Goal: Task Accomplishment & Management: Manage account settings

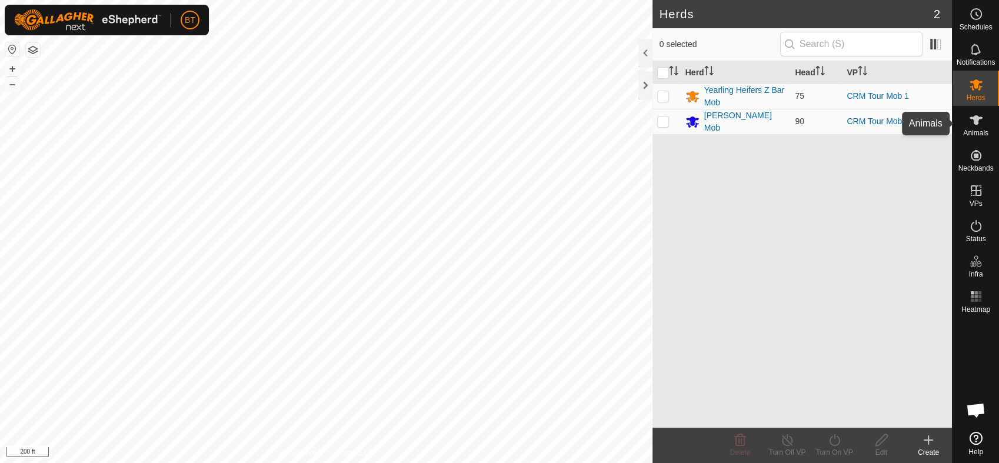
click at [974, 133] on span "Animals" at bounding box center [975, 132] width 25 height 7
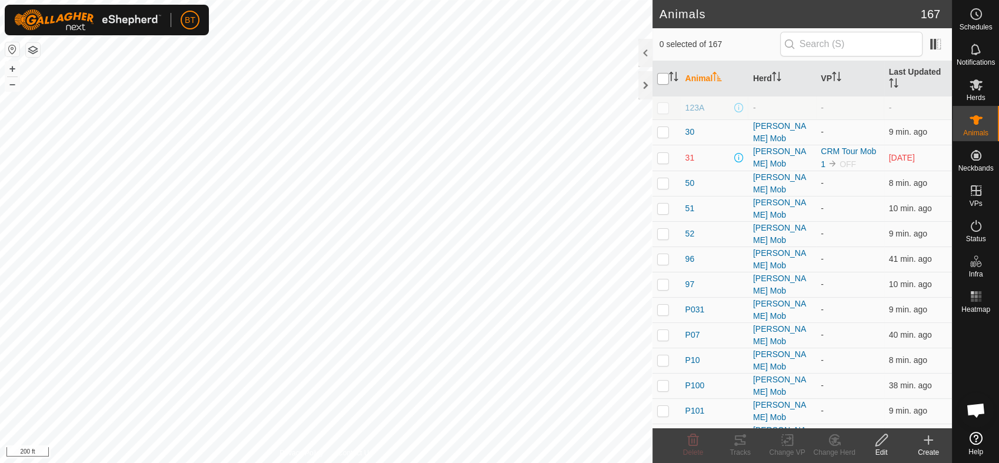
click at [665, 78] on input "checkbox" at bounding box center [663, 79] width 12 height 12
checkbox input "true"
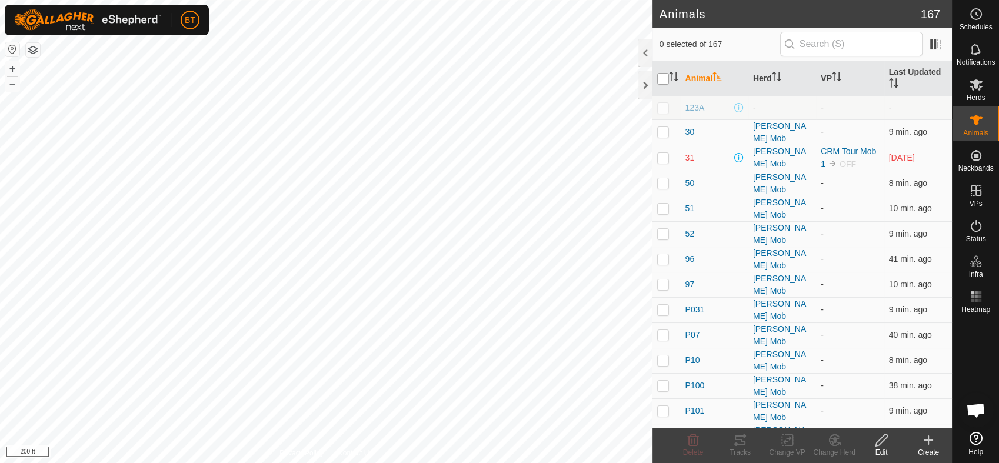
checkbox input "true"
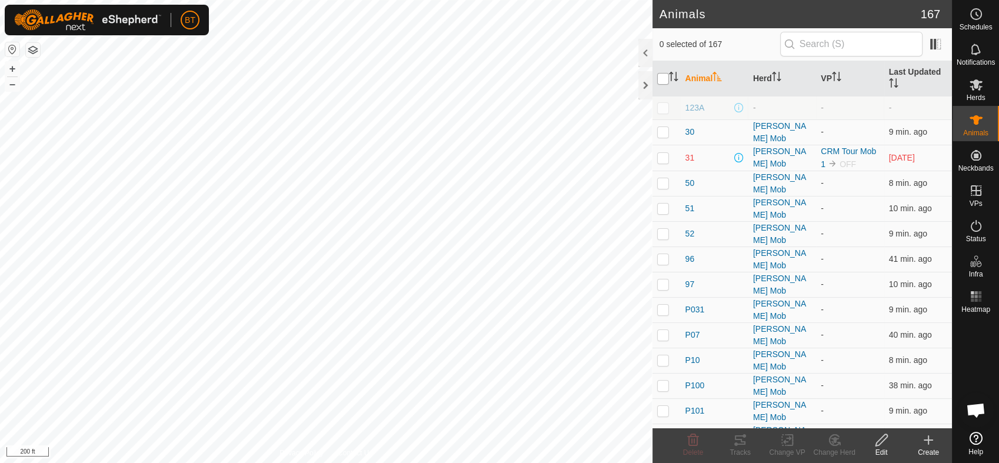
checkbox input "true"
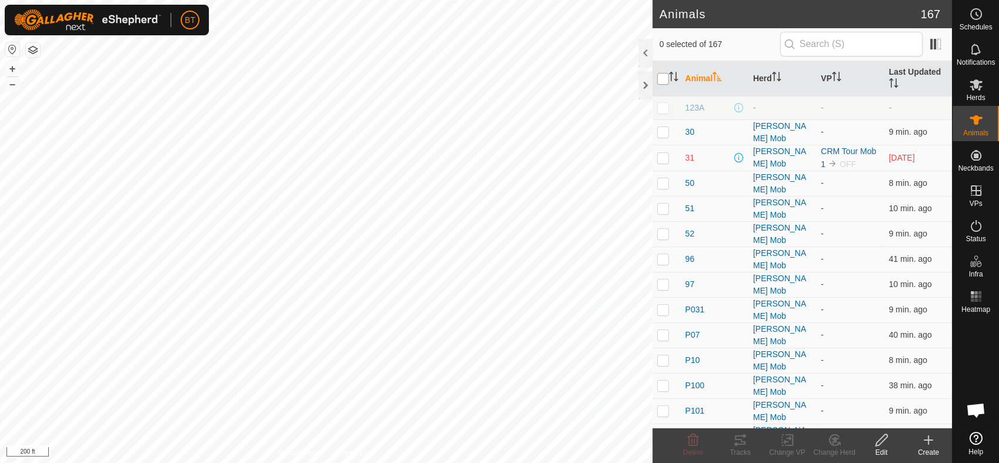
checkbox input "true"
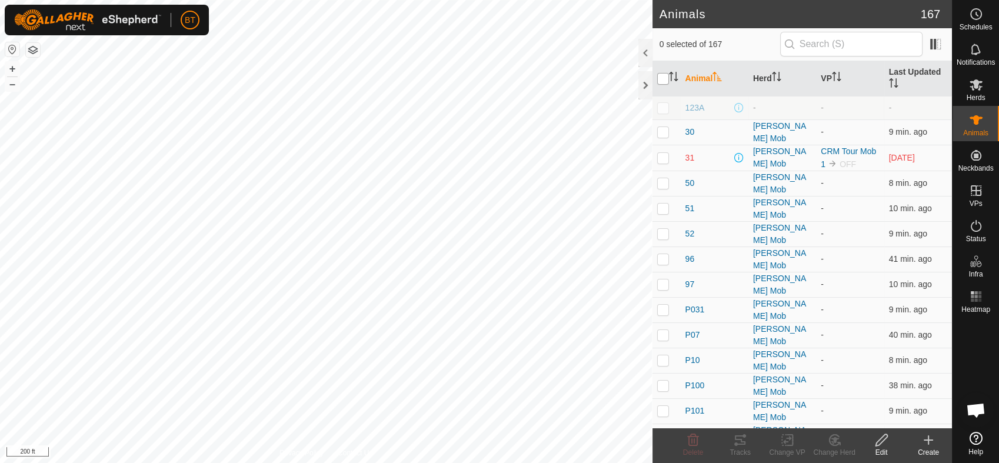
checkbox input "true"
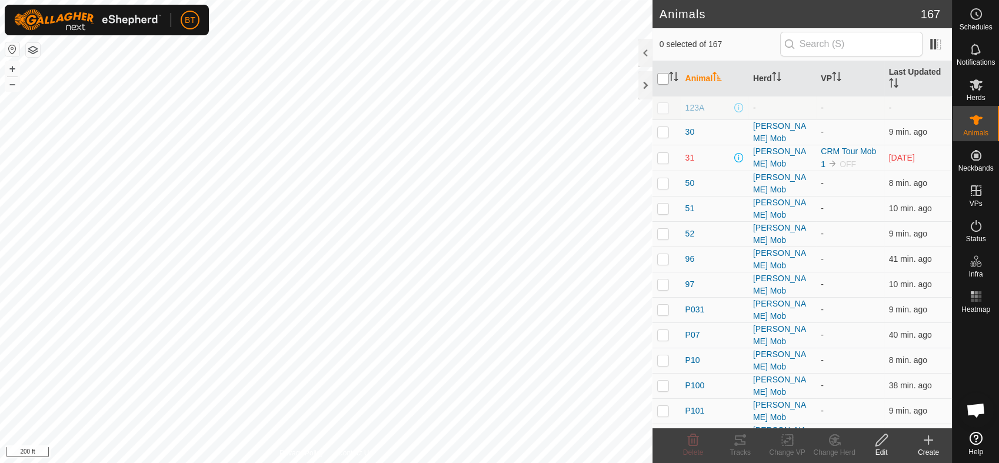
checkbox input "true"
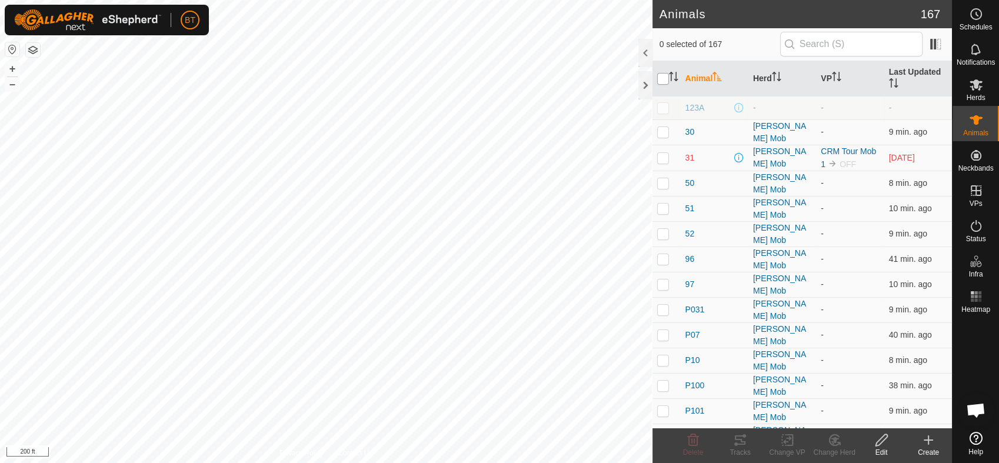
checkbox input "true"
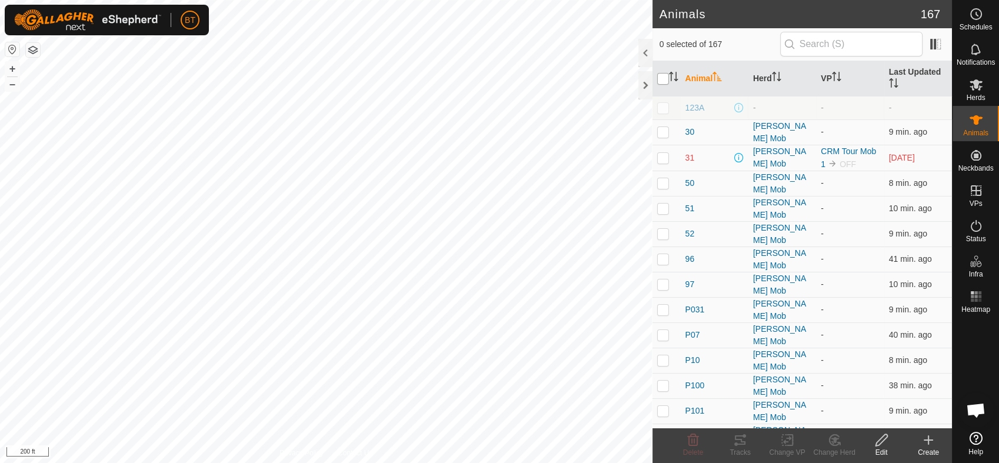
checkbox input "true"
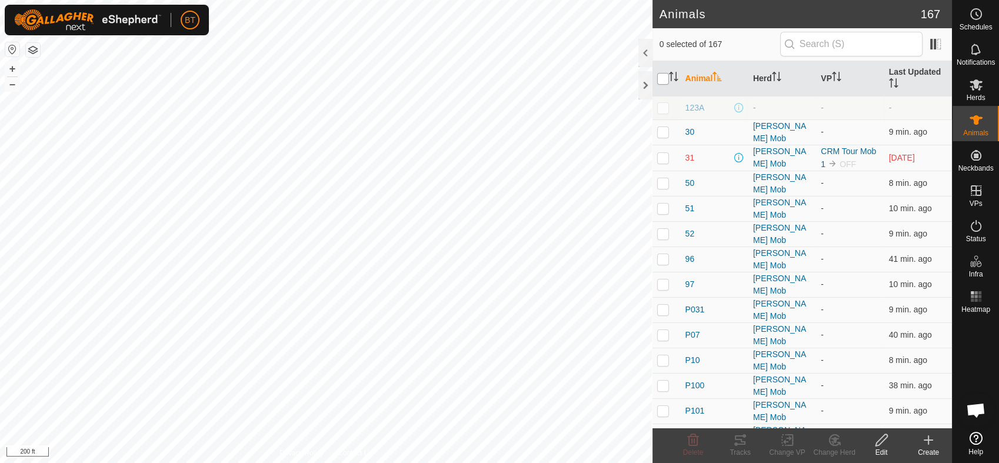
checkbox input "true"
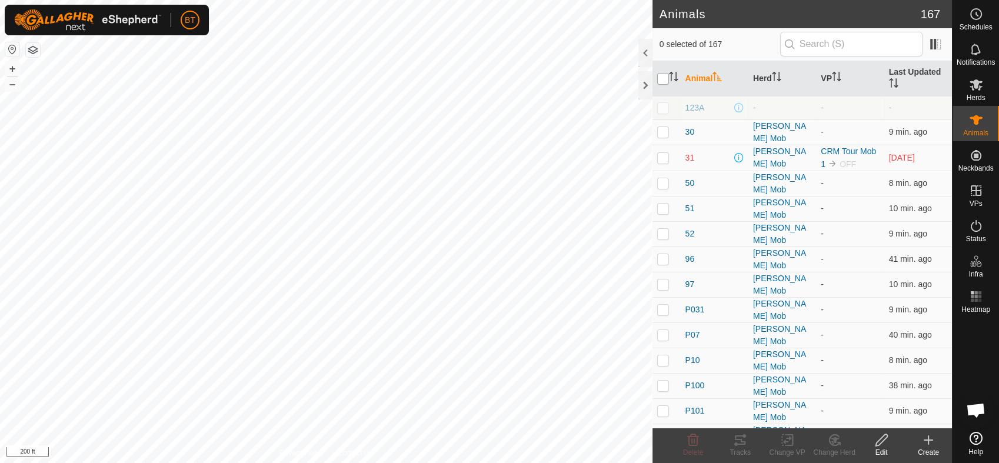
checkbox input "true"
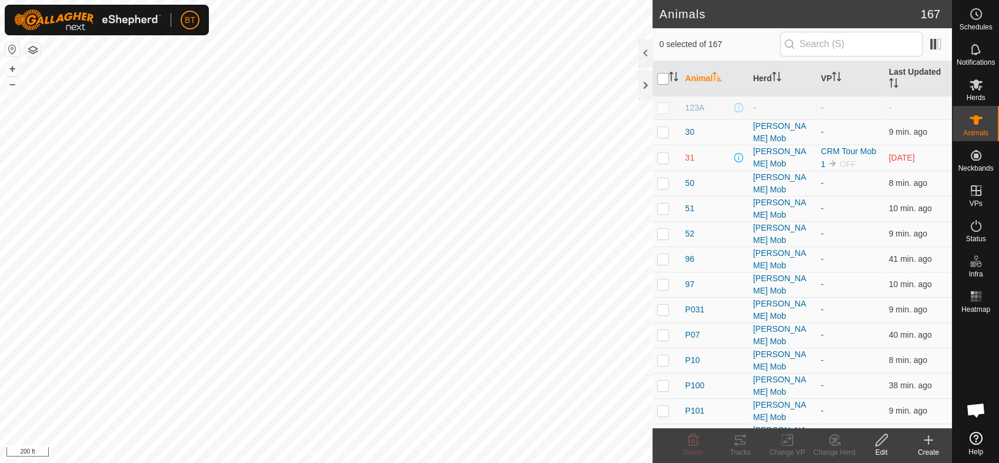
checkbox input "true"
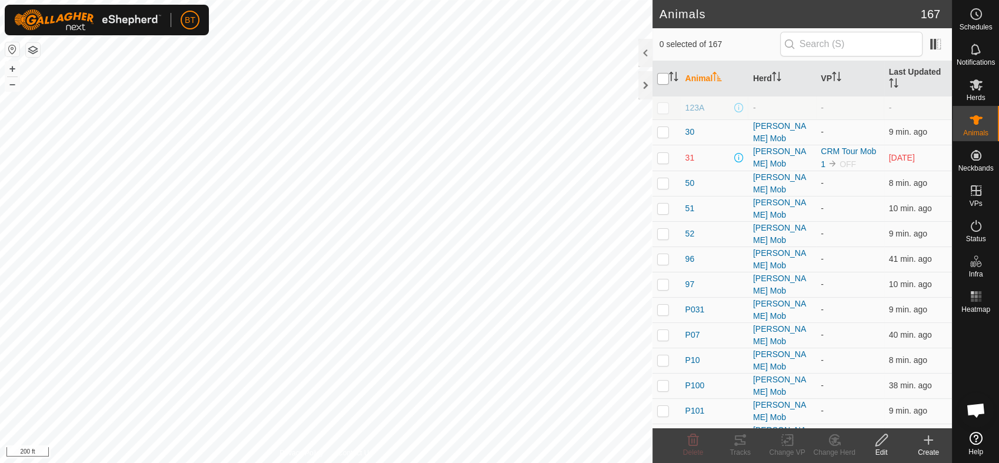
checkbox input "true"
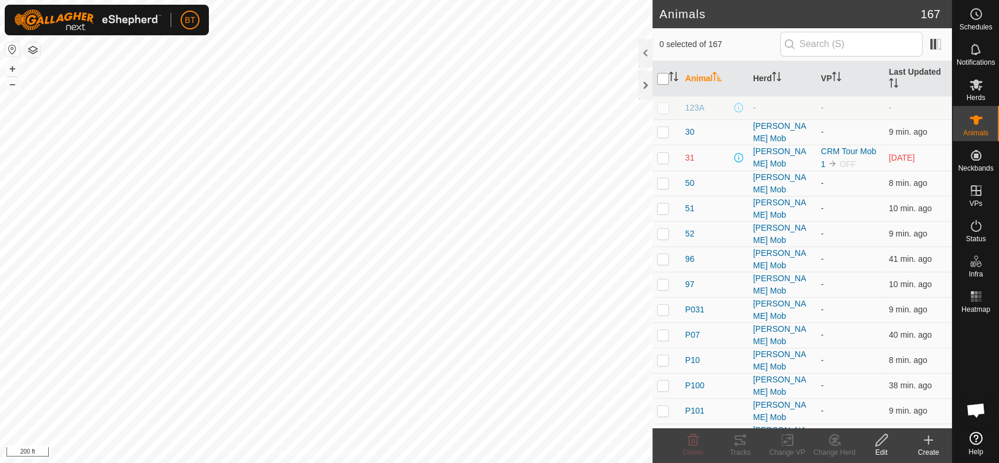
checkbox input "true"
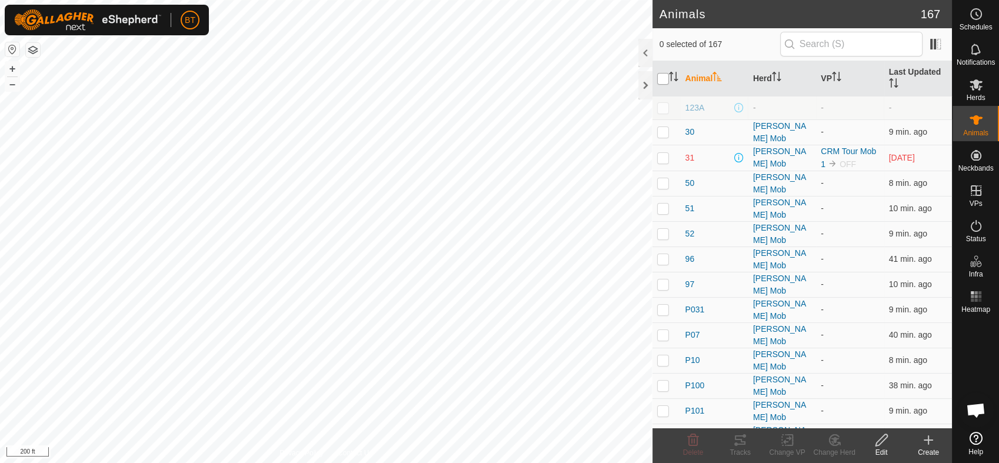
checkbox input "true"
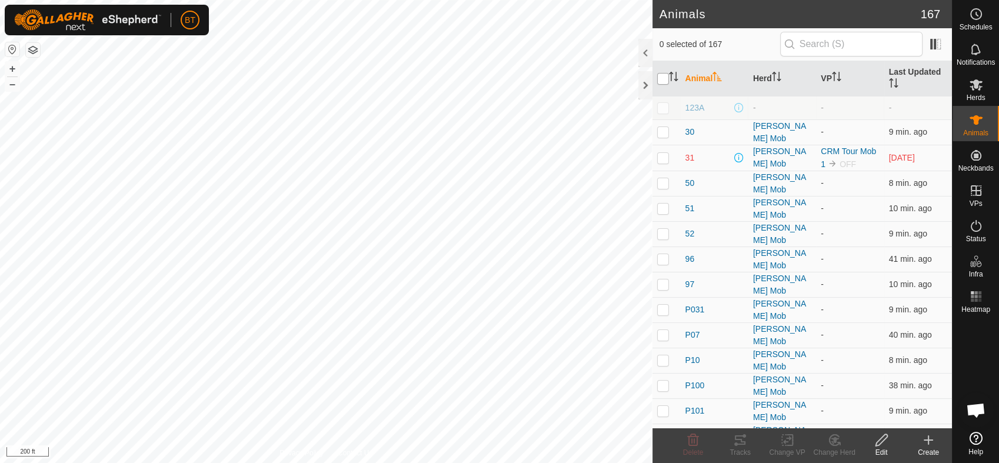
checkbox input "true"
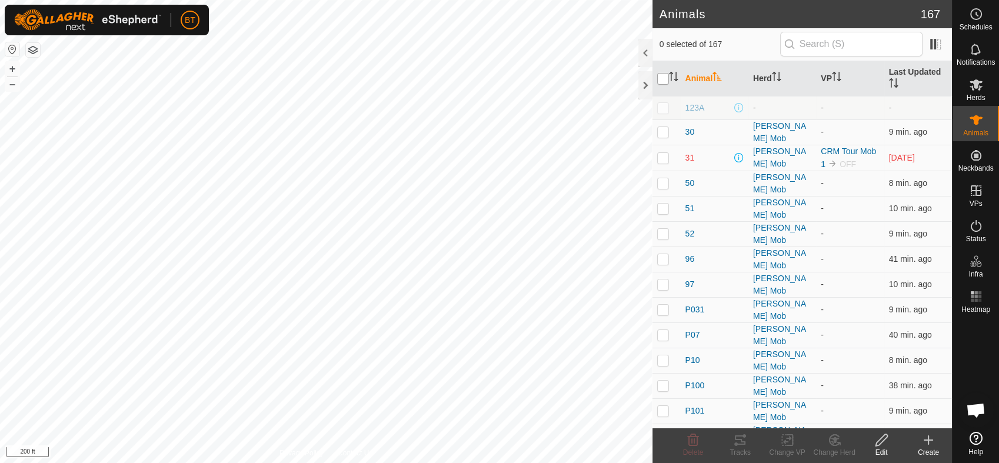
checkbox input "true"
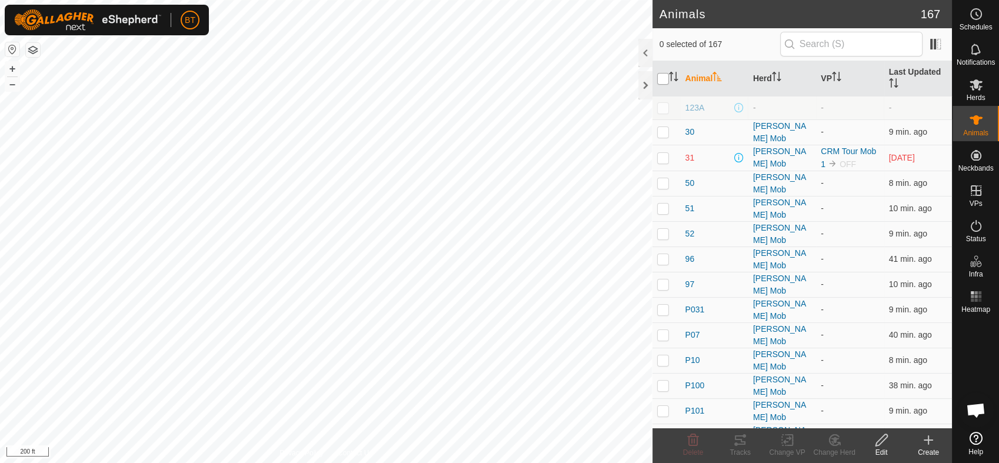
checkbox input "true"
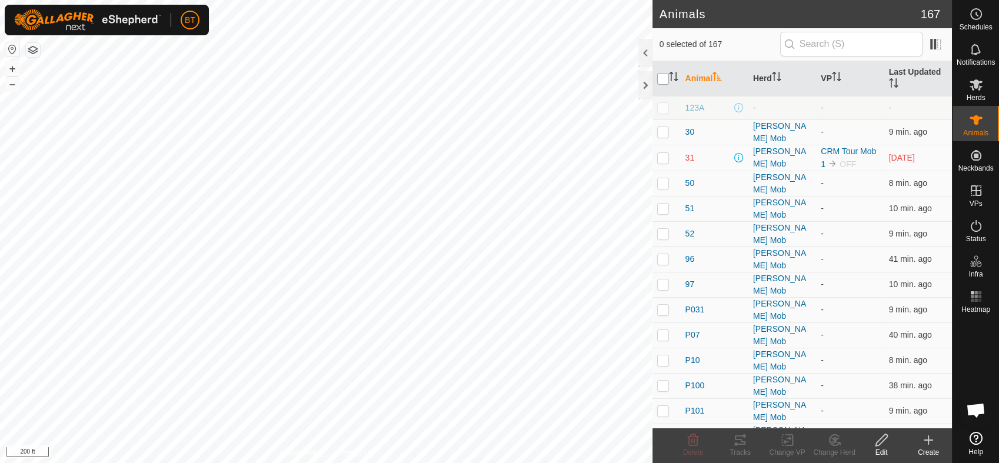
checkbox input "true"
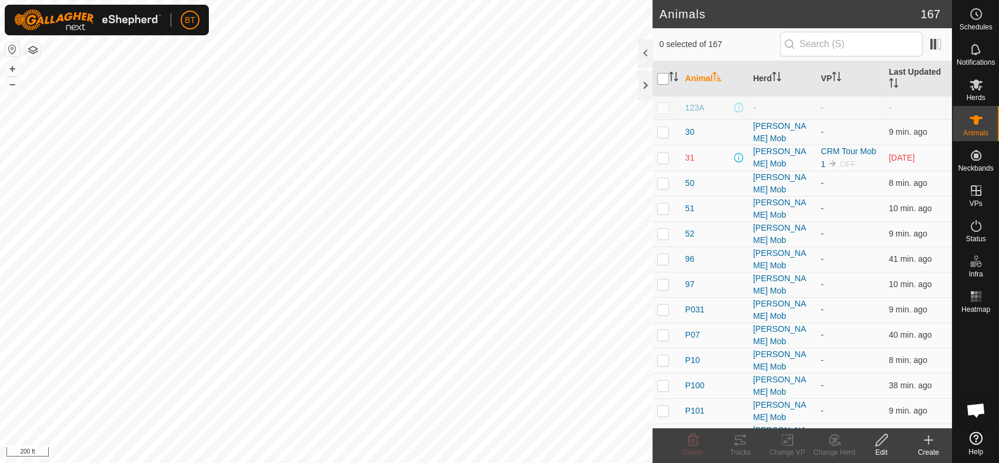
checkbox input "true"
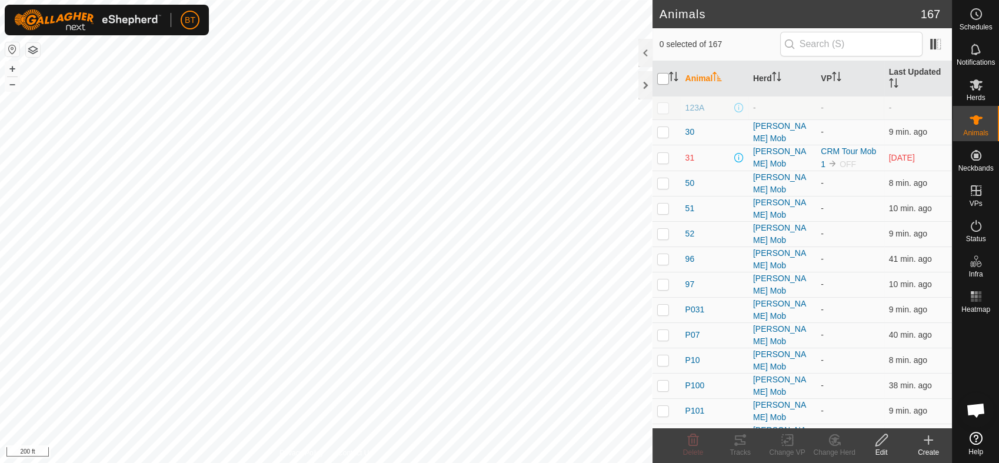
checkbox input "true"
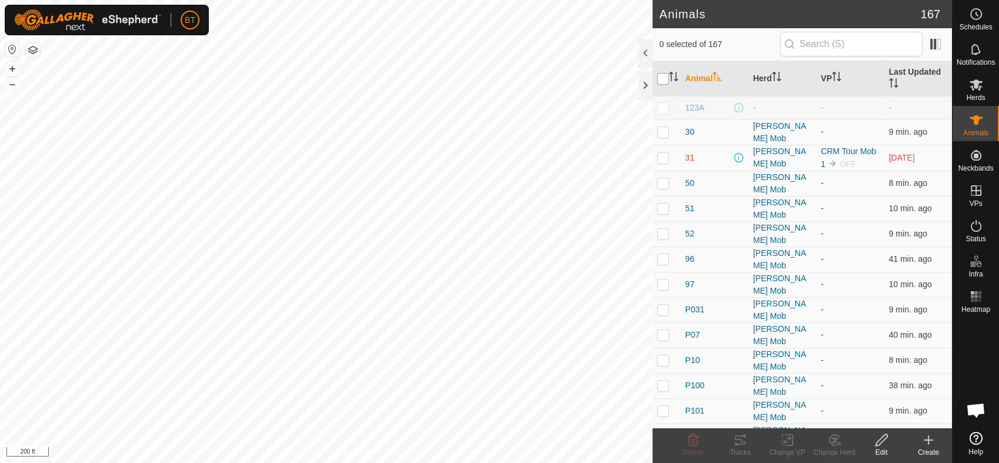
checkbox input "true"
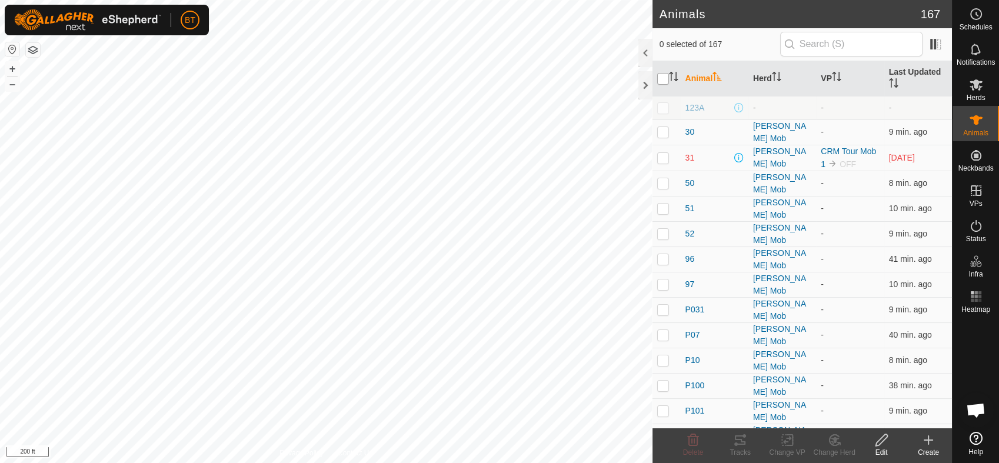
checkbox input "true"
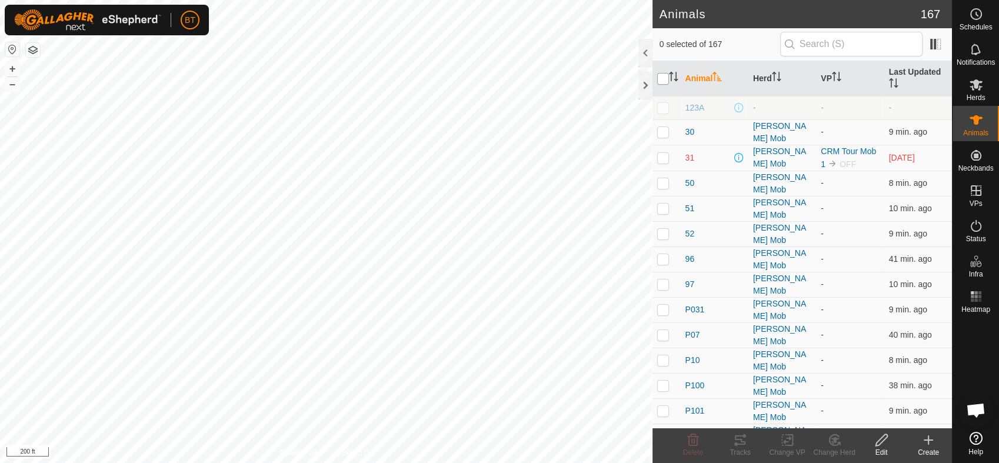
checkbox input "true"
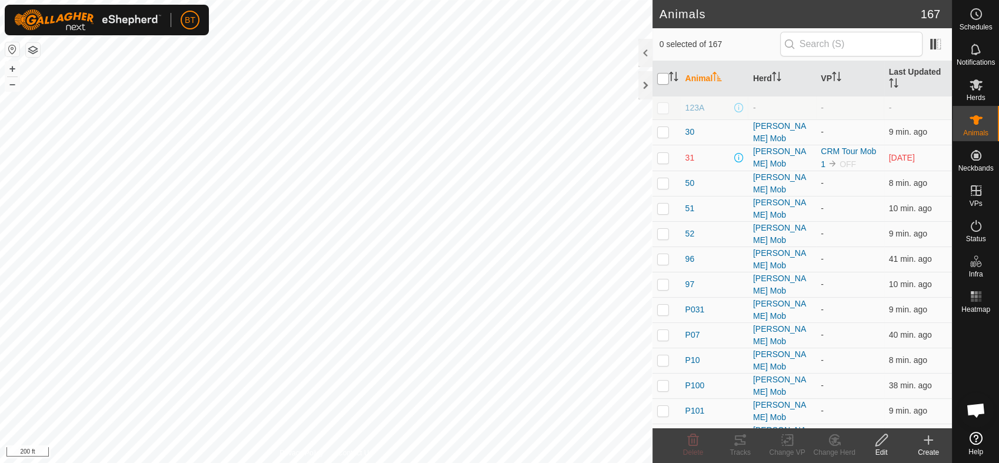
checkbox input "true"
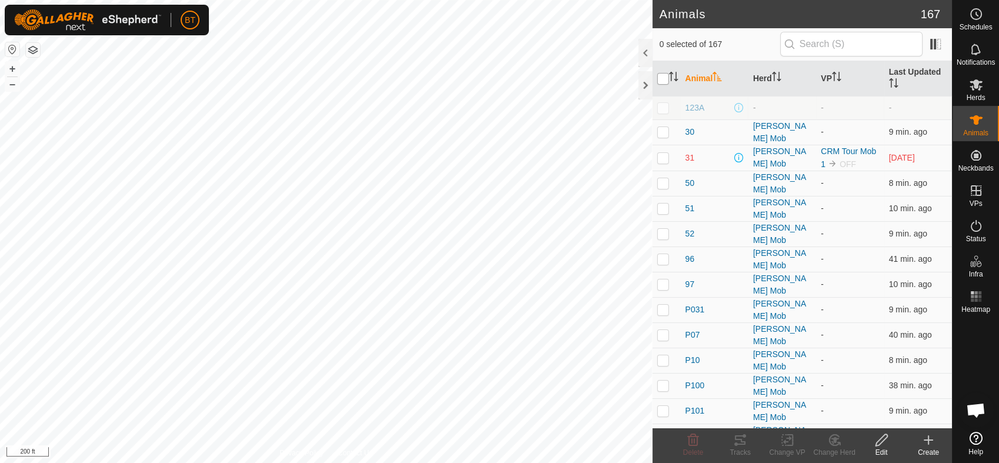
checkbox input "true"
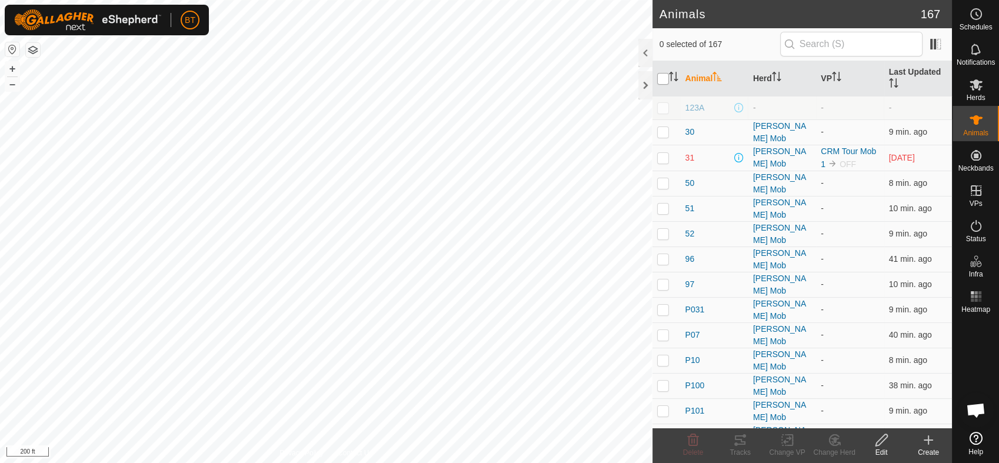
checkbox input "true"
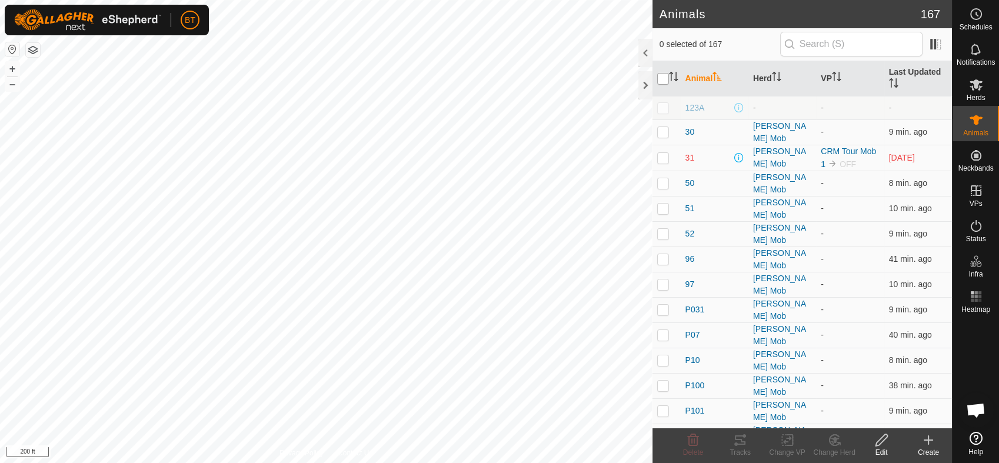
checkbox input "true"
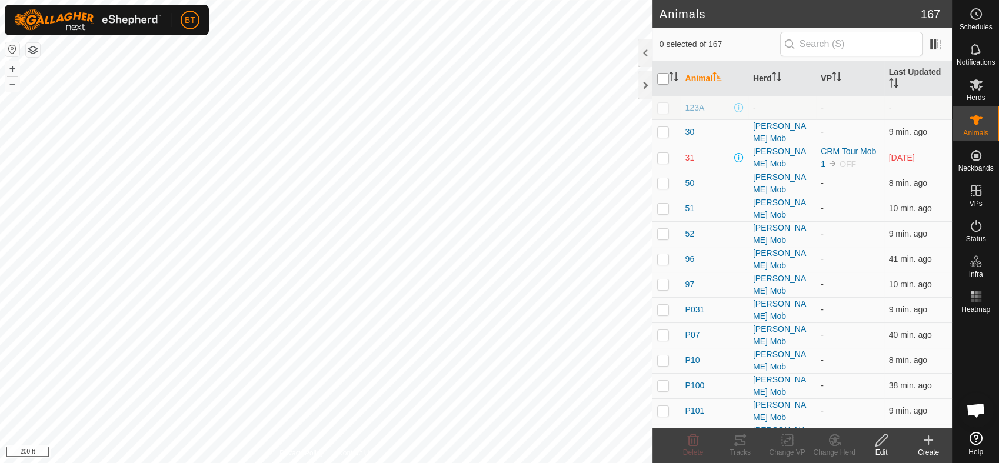
checkbox input "true"
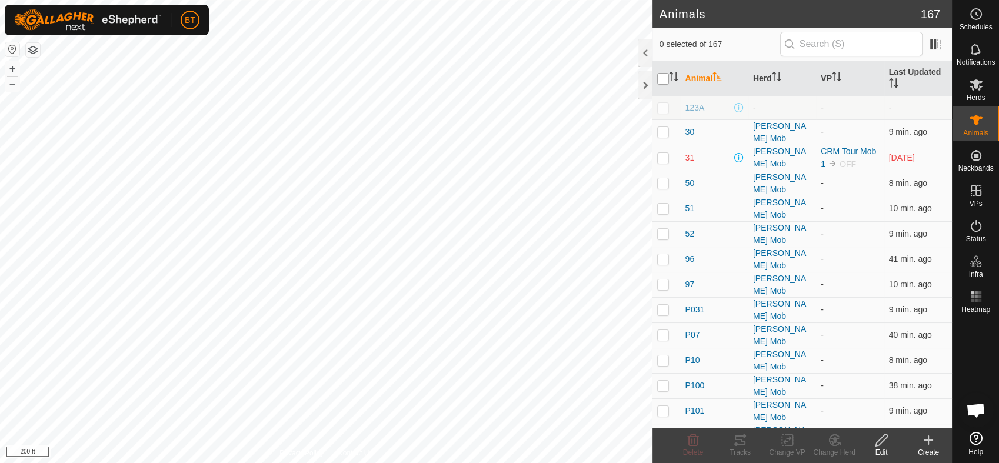
checkbox input "true"
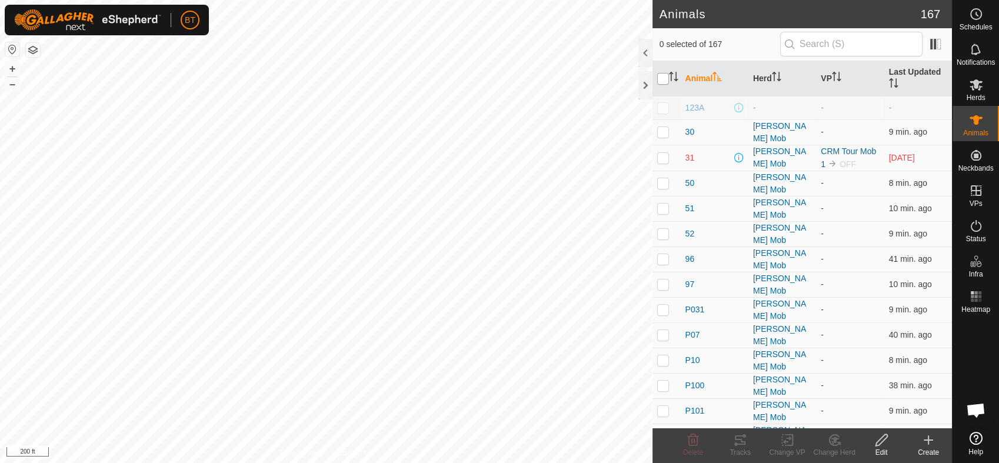
checkbox input "true"
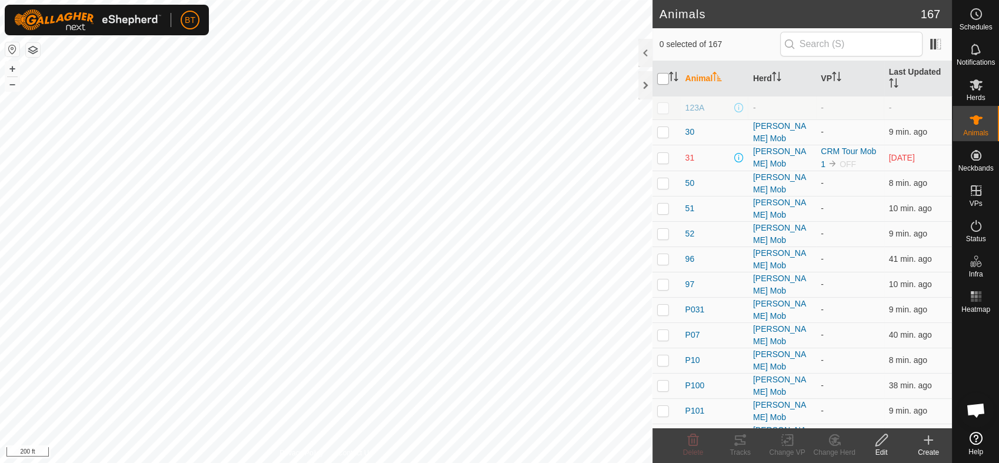
checkbox input "true"
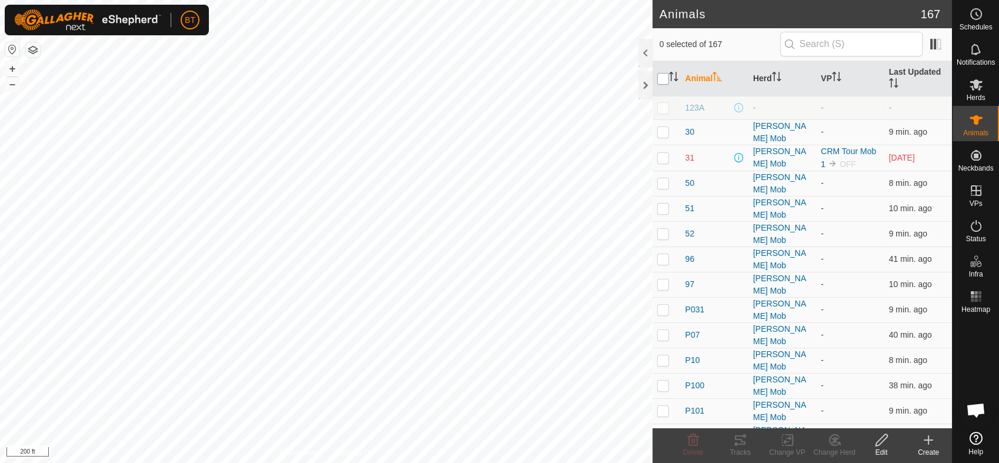
checkbox input "true"
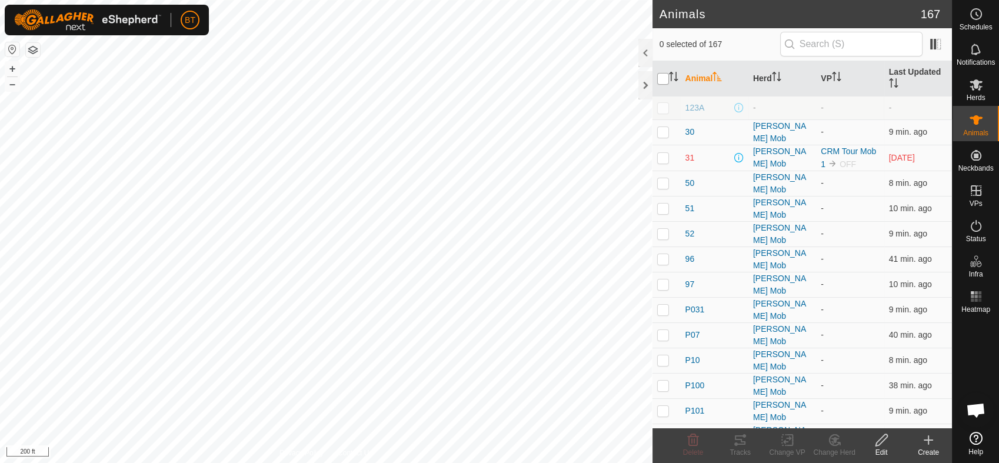
checkbox input "true"
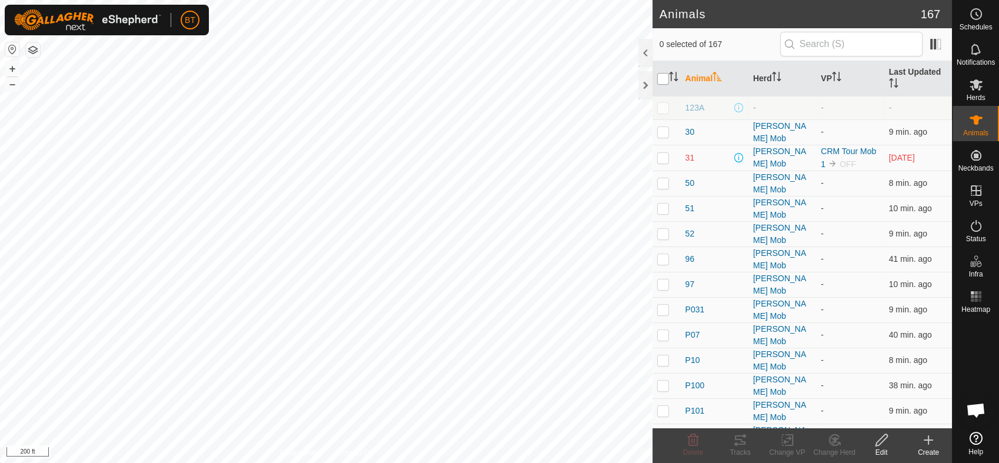
checkbox input "true"
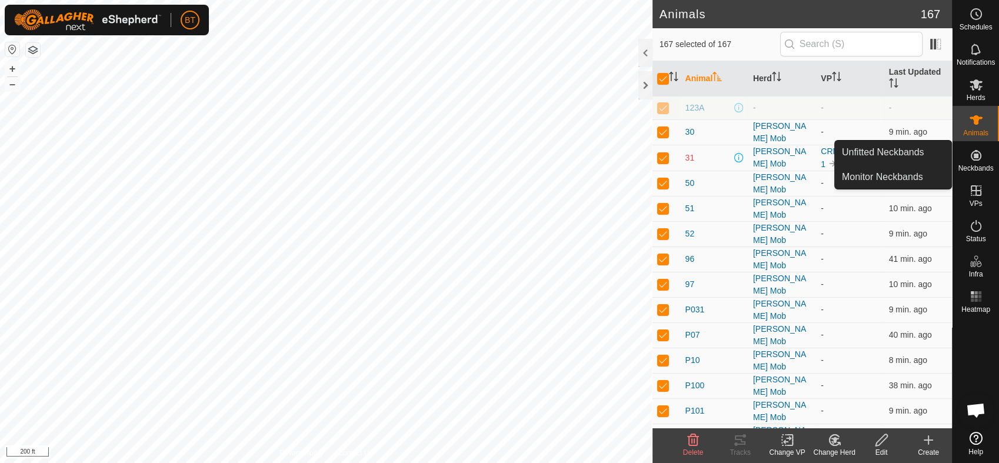
click at [975, 161] on icon at bounding box center [976, 155] width 14 height 14
click at [916, 172] on link "Monitor Neckbands" at bounding box center [893, 177] width 117 height 24
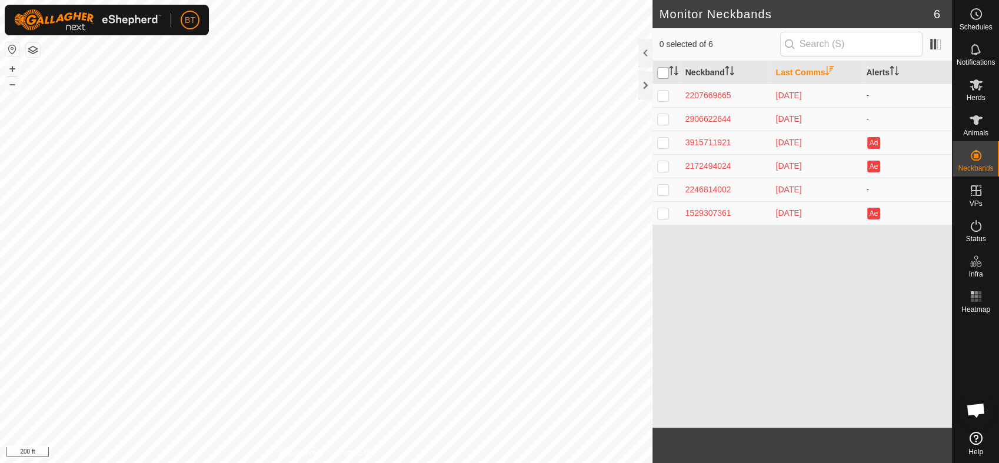
click at [663, 69] on input "checkbox" at bounding box center [663, 73] width 12 height 12
checkbox input "true"
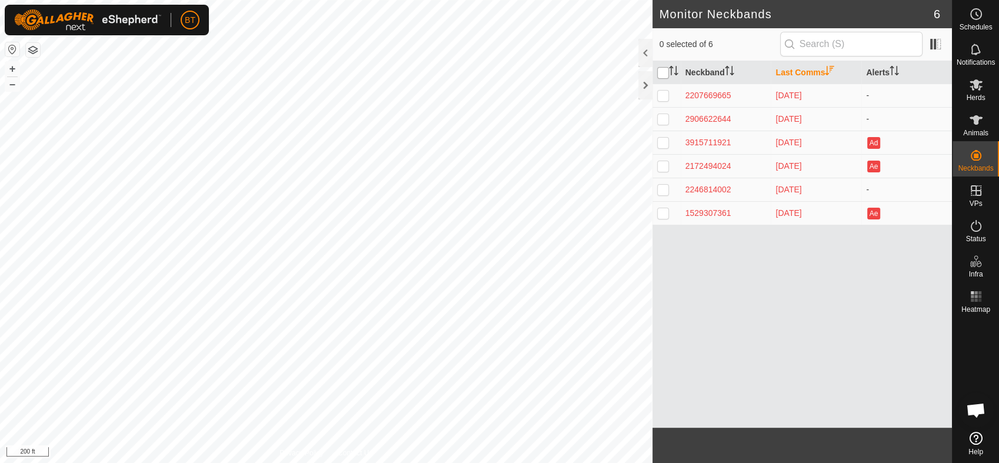
checkbox input "true"
click at [980, 128] on es-animals-svg-icon at bounding box center [976, 120] width 21 height 19
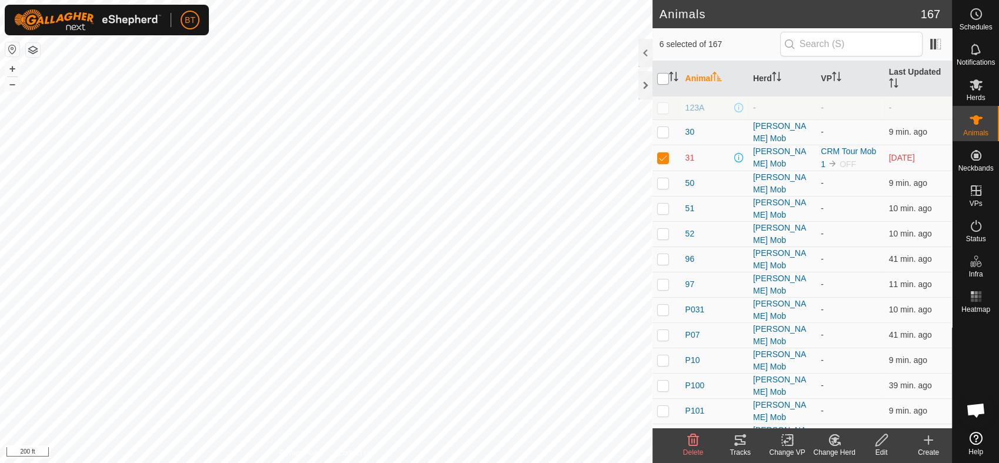
click at [665, 78] on input "checkbox" at bounding box center [663, 79] width 12 height 12
checkbox input "true"
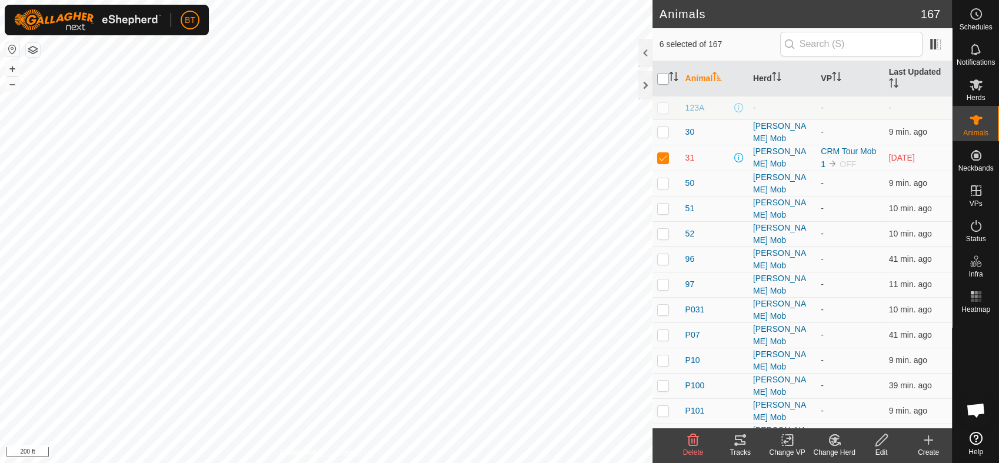
checkbox input "true"
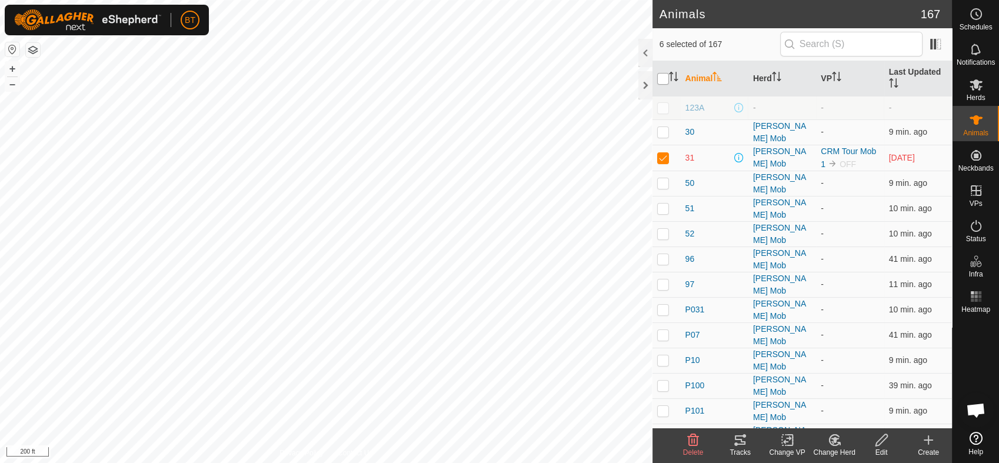
checkbox input "true"
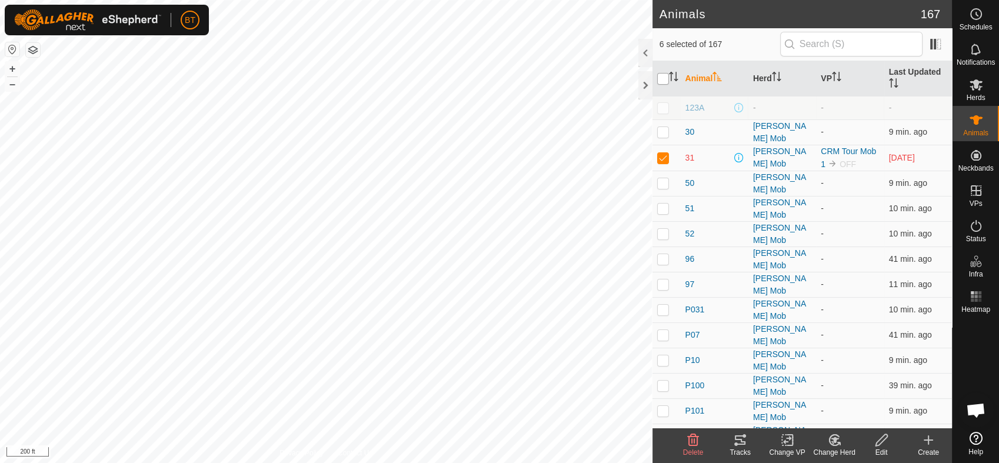
checkbox input "true"
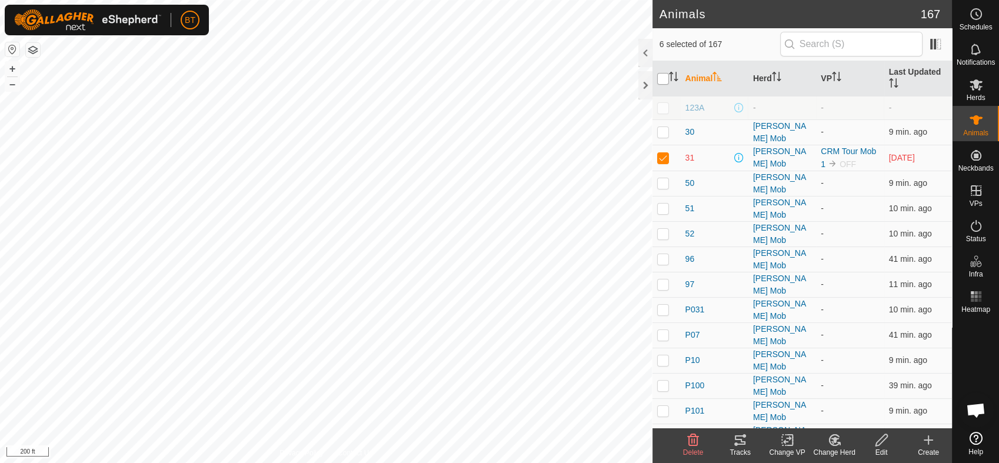
checkbox input "true"
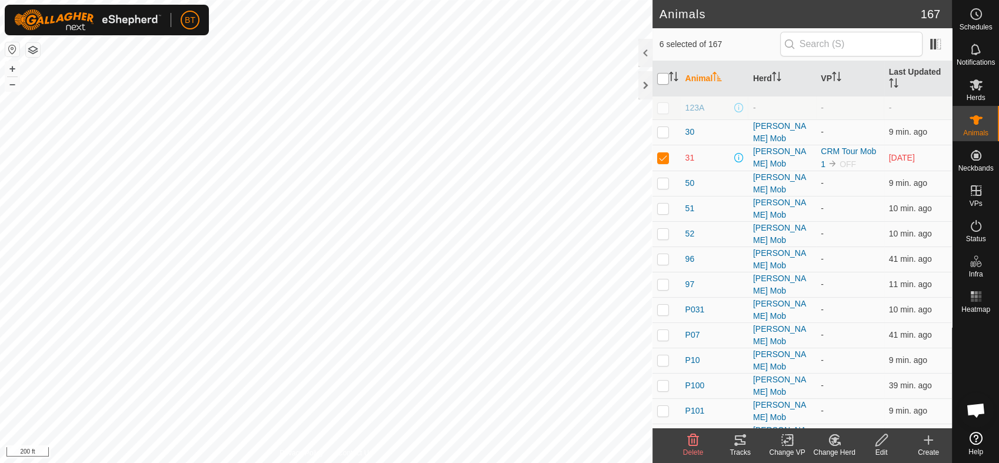
checkbox input "true"
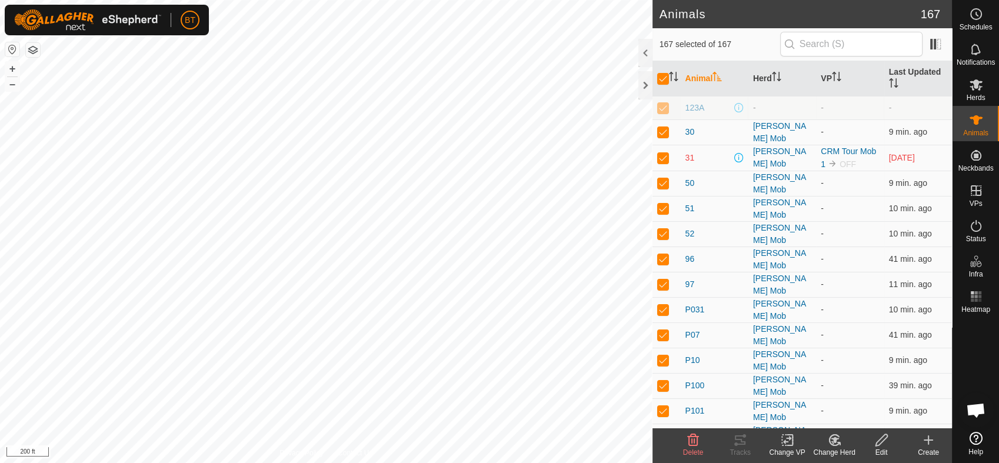
click at [690, 449] on span "Delete" at bounding box center [693, 452] width 21 height 8
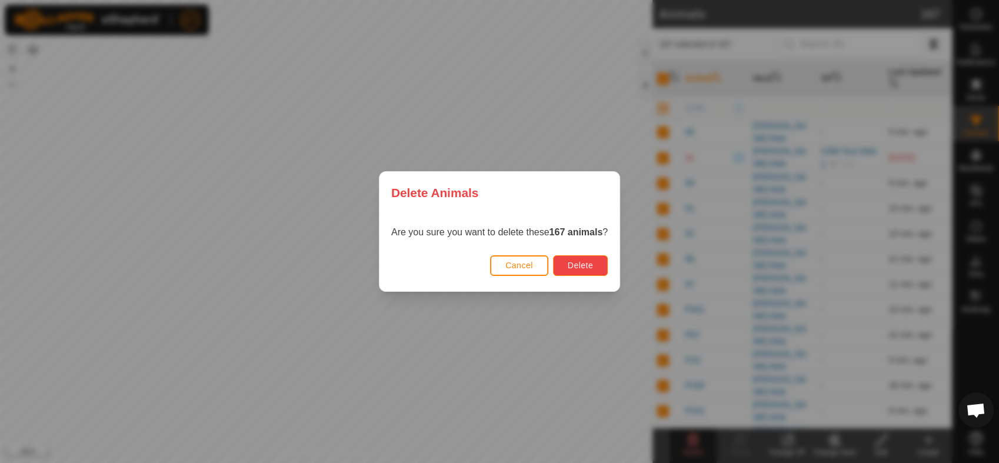
click at [577, 261] on span "Delete" at bounding box center [580, 265] width 25 height 9
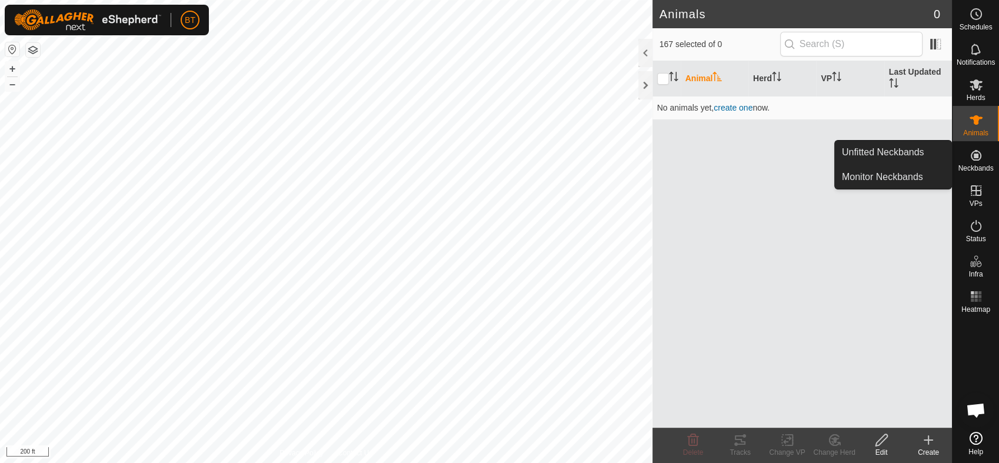
drag, startPoint x: 984, startPoint y: 174, endPoint x: 984, endPoint y: 155, distance: 18.8
click at [984, 155] on es-neckbands-svg-icon at bounding box center [976, 155] width 21 height 19
click at [919, 148] on link "Unfitted Neckbands" at bounding box center [893, 153] width 117 height 24
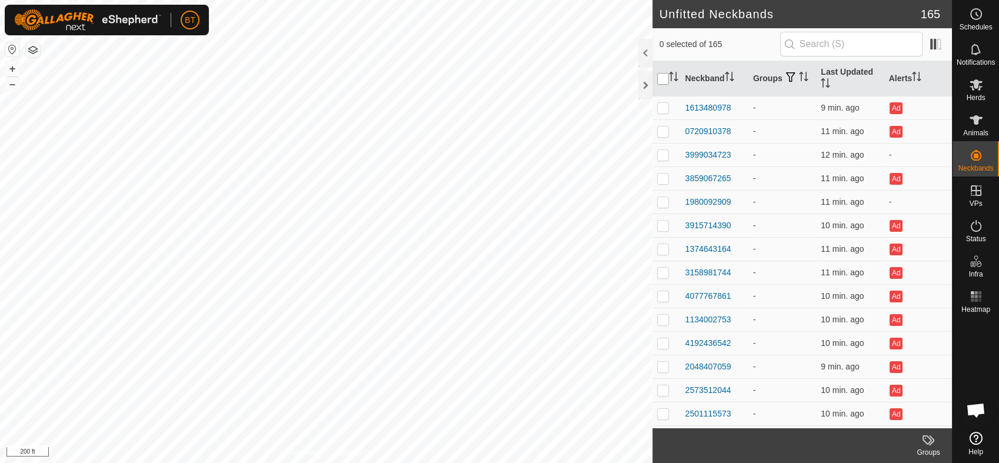
click at [662, 80] on input "checkbox" at bounding box center [663, 79] width 12 height 12
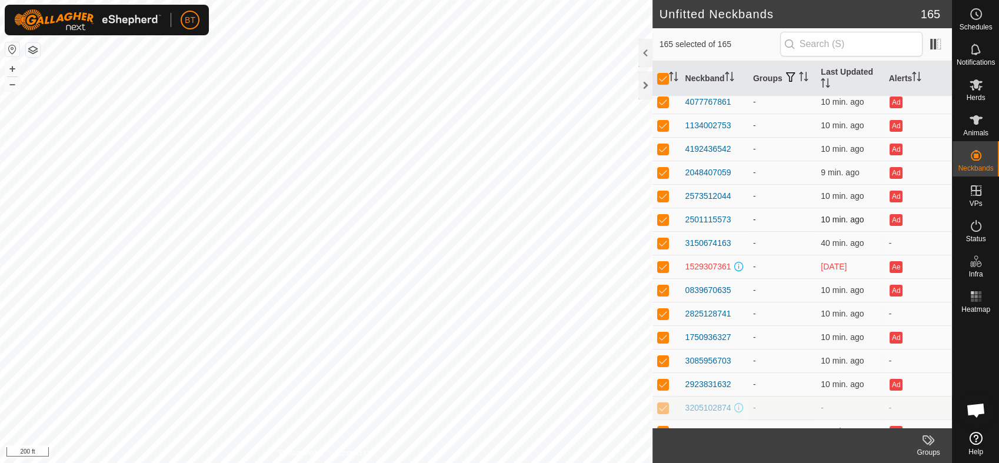
scroll to position [196, 0]
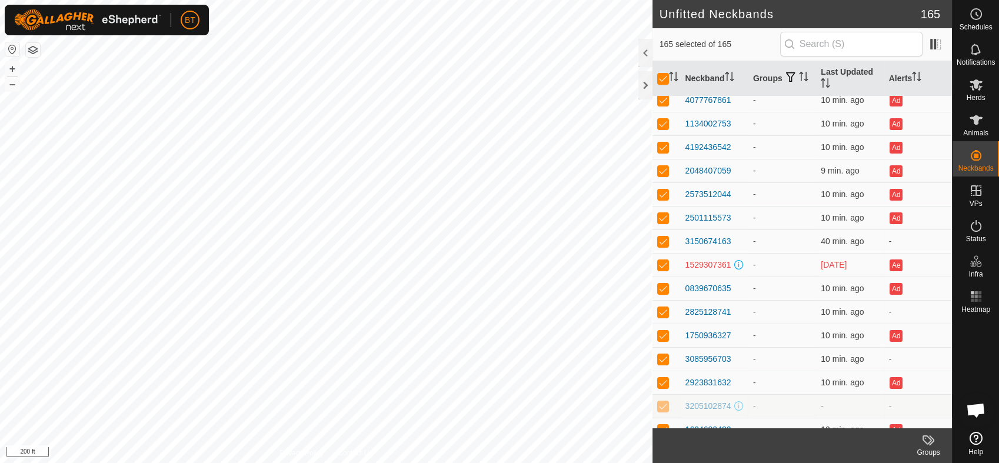
click at [776, 44] on span "165 selected of 165" at bounding box center [720, 44] width 121 height 12
click at [643, 55] on div at bounding box center [645, 53] width 14 height 28
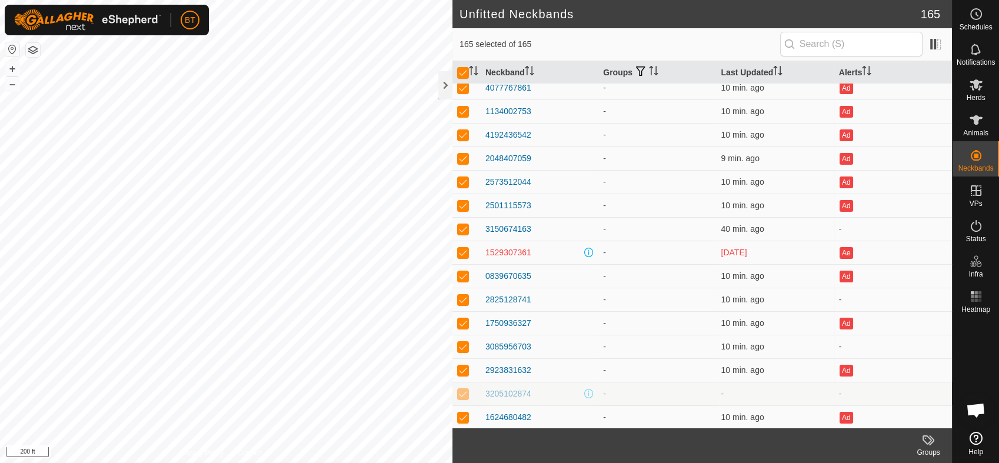
scroll to position [184, 0]
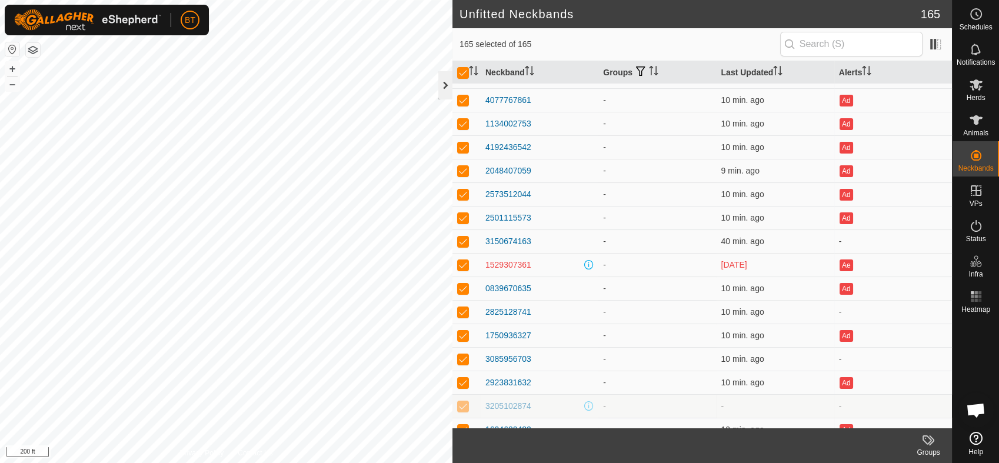
click at [444, 84] on div at bounding box center [445, 85] width 14 height 28
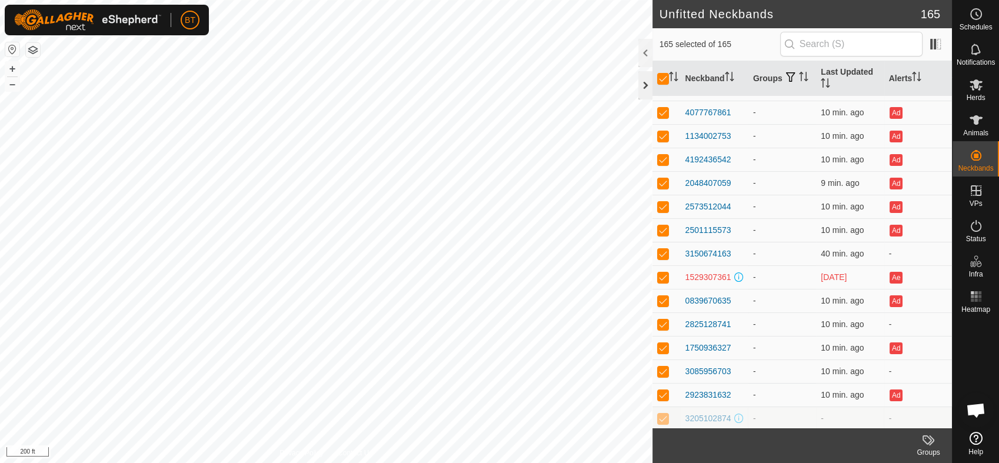
scroll to position [196, 0]
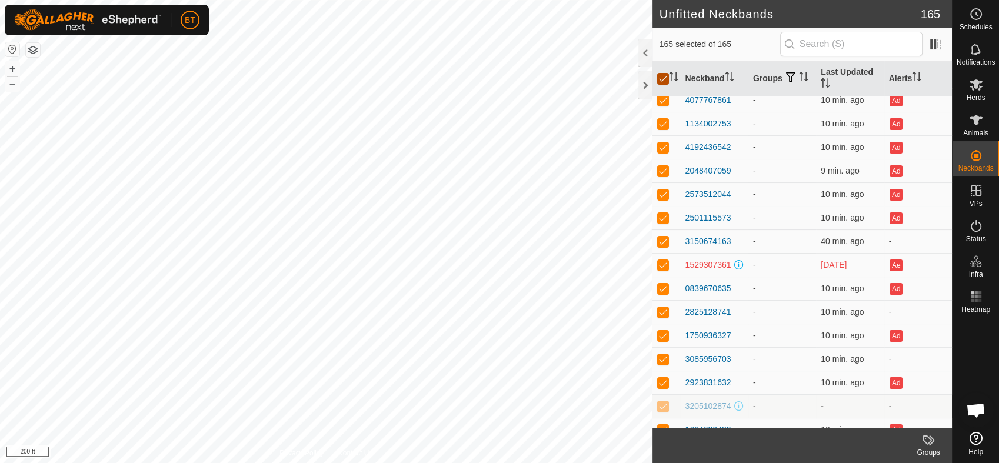
click at [665, 78] on input "checkbox" at bounding box center [663, 79] width 12 height 12
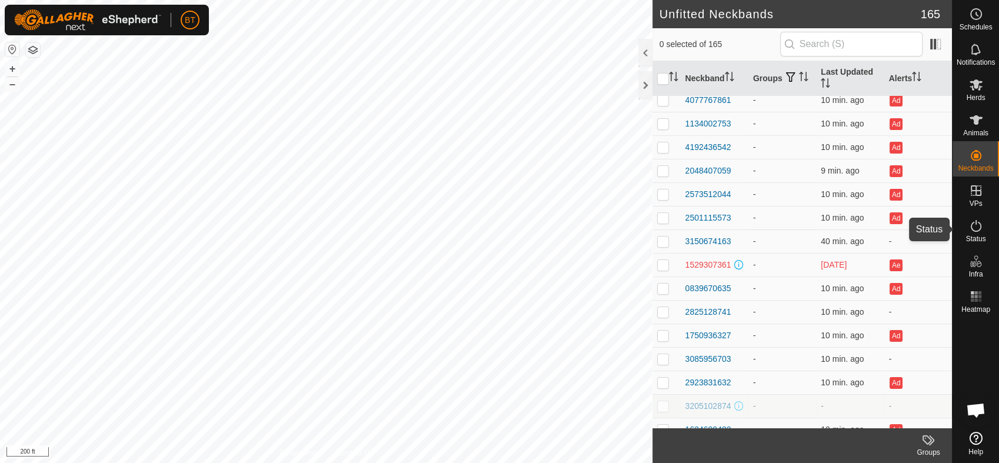
drag, startPoint x: 982, startPoint y: 226, endPoint x: 969, endPoint y: 224, distance: 12.5
click at [982, 226] on icon at bounding box center [976, 226] width 14 height 14
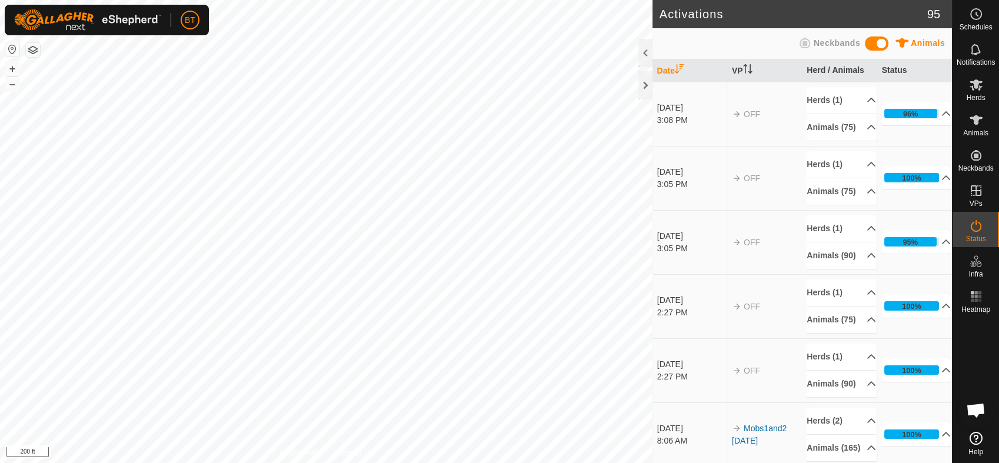
click at [885, 42] on span at bounding box center [877, 43] width 24 height 14
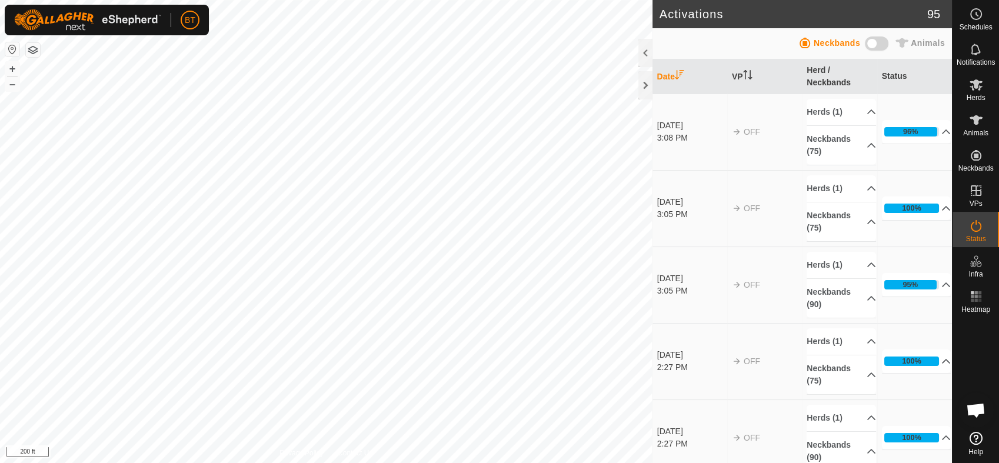
click at [874, 43] on span at bounding box center [877, 43] width 24 height 14
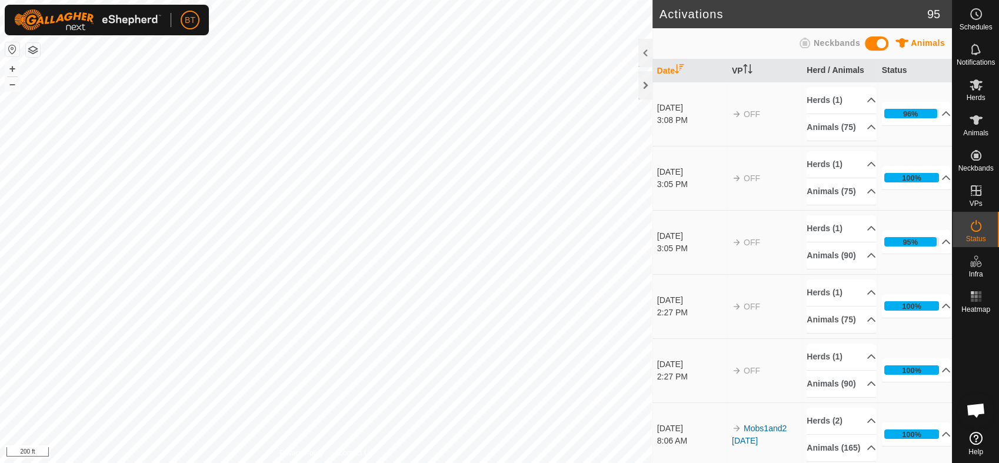
click at [888, 42] on span at bounding box center [877, 43] width 24 height 14
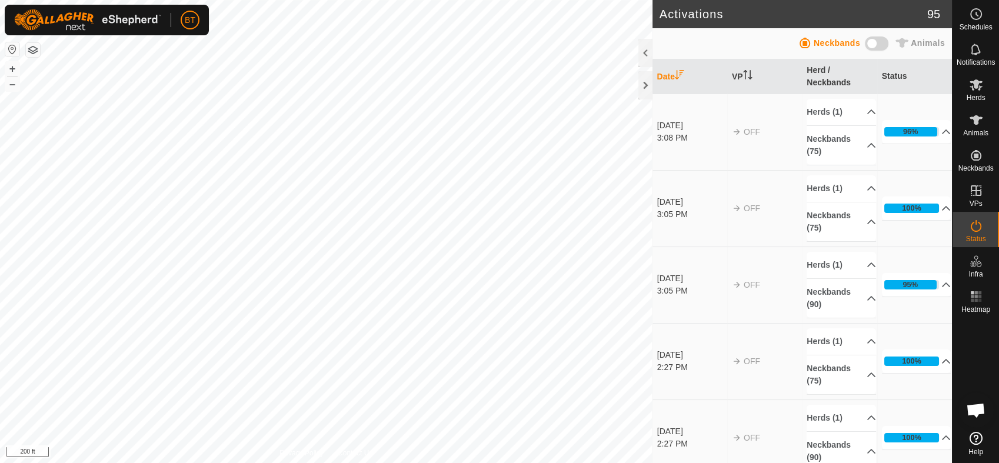
click at [810, 43] on icon at bounding box center [805, 43] width 11 height 11
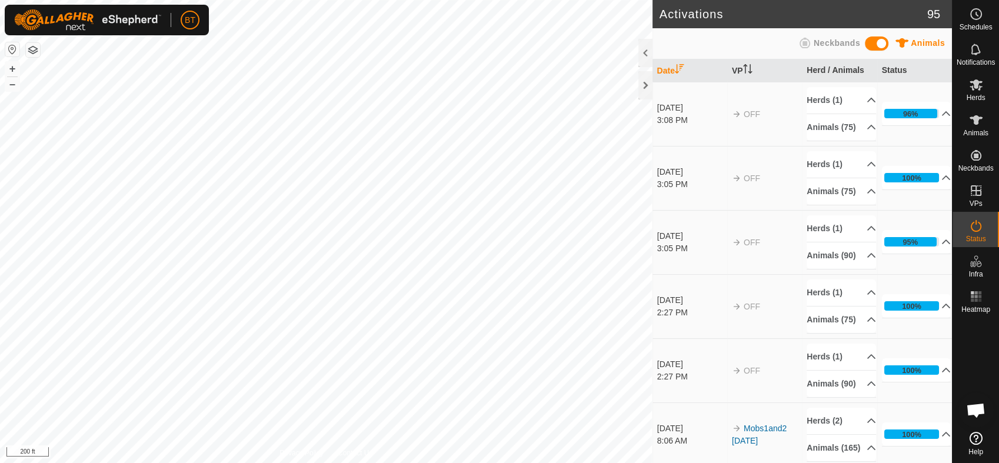
click at [881, 41] on span at bounding box center [877, 43] width 24 height 14
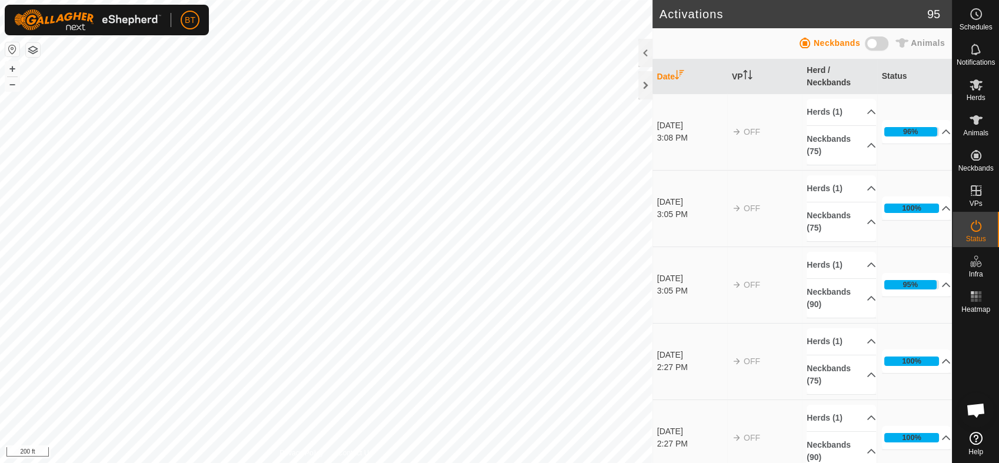
click at [781, 16] on h2 "Activations" at bounding box center [794, 14] width 268 height 14
click at [987, 348] on div at bounding box center [976, 372] width 46 height 109
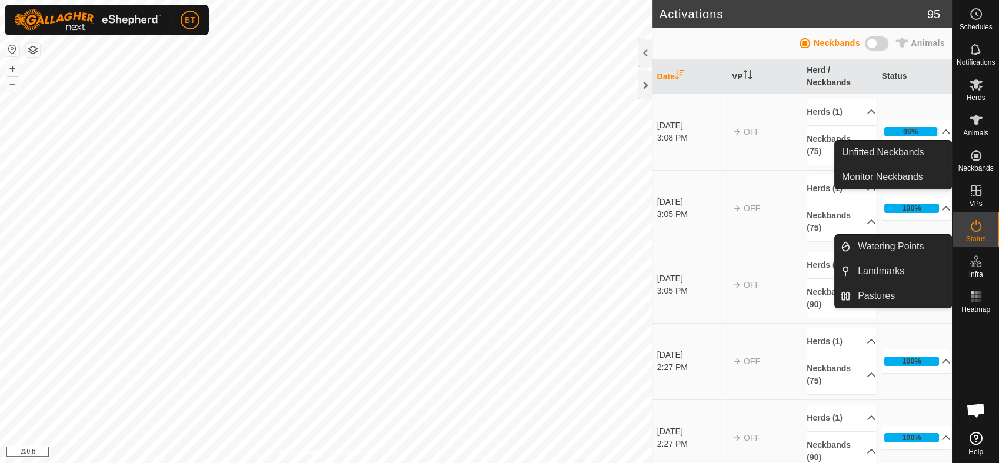
click at [972, 160] on icon at bounding box center [976, 155] width 14 height 14
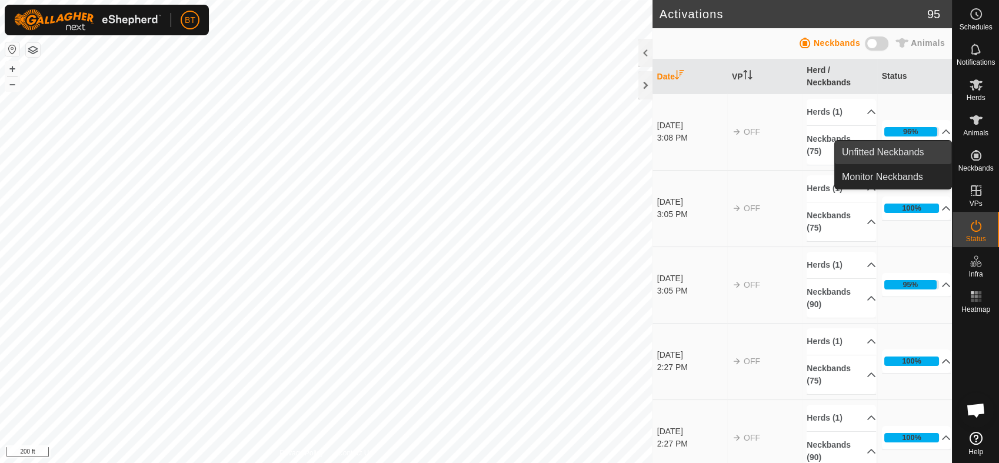
click at [890, 155] on link "Unfitted Neckbands" at bounding box center [893, 153] width 117 height 24
